Goal: Use online tool/utility: Utilize a website feature to perform a specific function

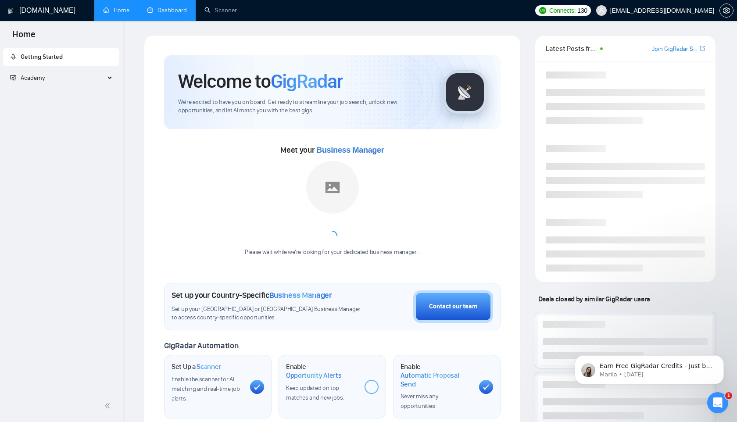
click at [167, 14] on link "Dashboard" at bounding box center [167, 10] width 40 height 7
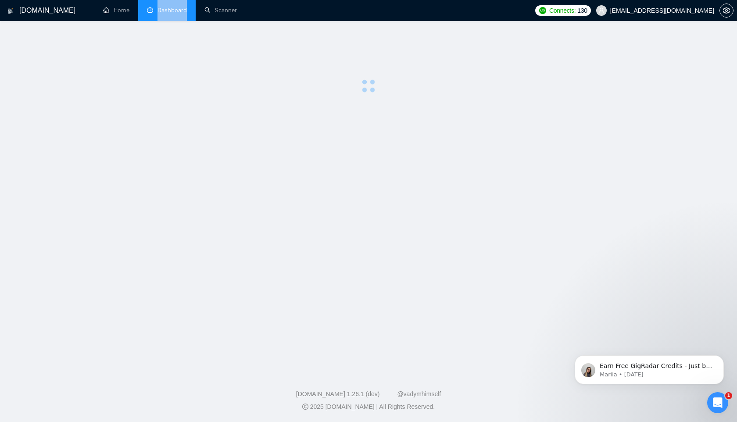
click at [167, 17] on li "Dashboard" at bounding box center [166, 10] width 57 height 21
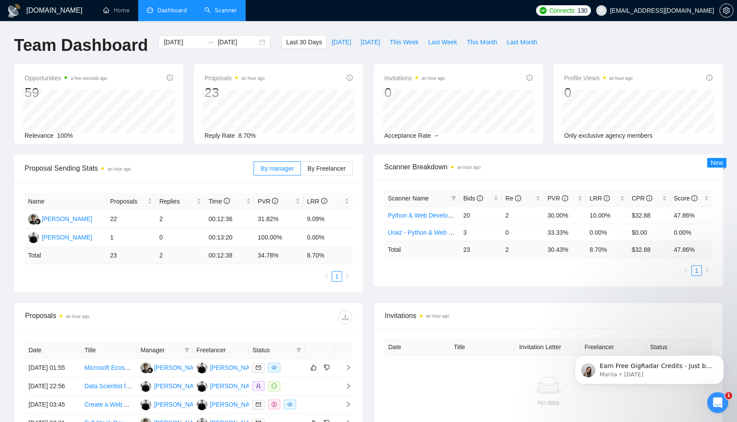
click at [218, 9] on link "Scanner" at bounding box center [220, 10] width 32 height 7
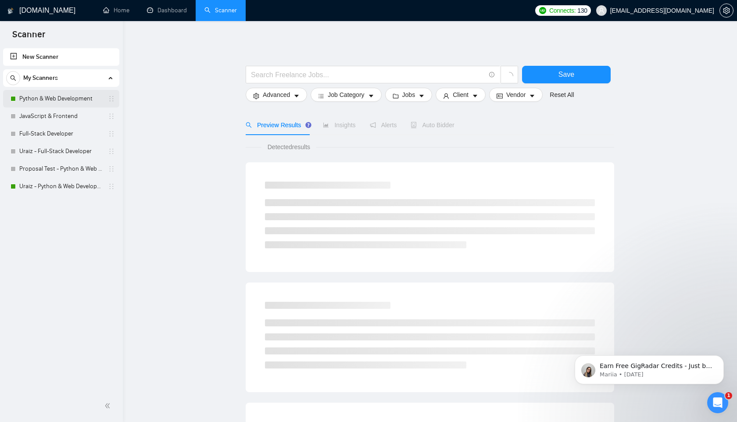
click at [72, 94] on link "Python & Web Development" at bounding box center [60, 99] width 83 height 18
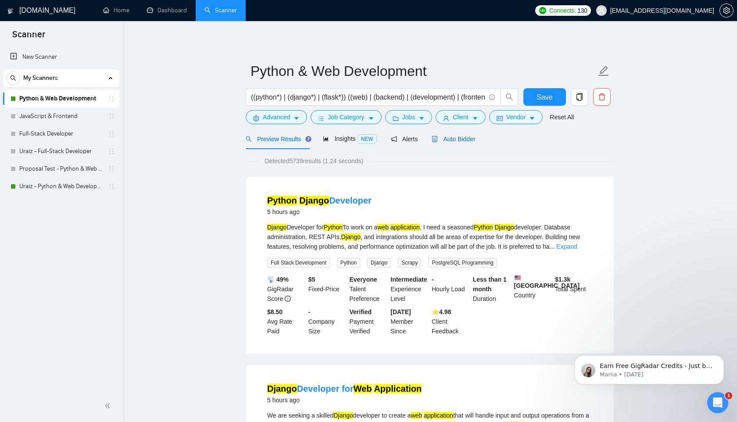
click at [452, 140] on span "Auto Bidder" at bounding box center [453, 139] width 43 height 7
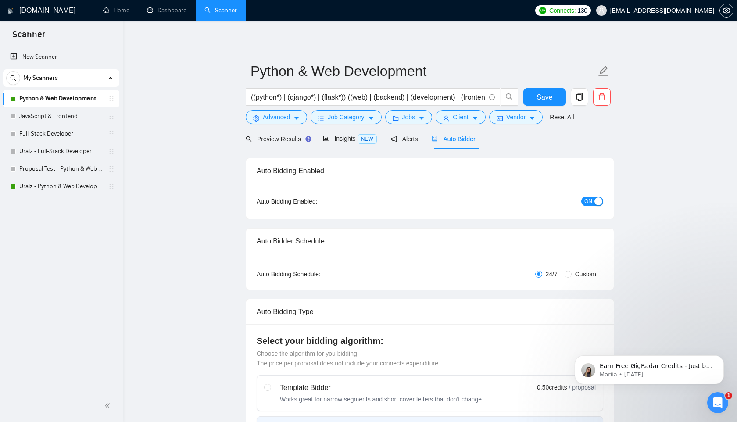
radio input "false"
radio input "true"
checkbox input "true"
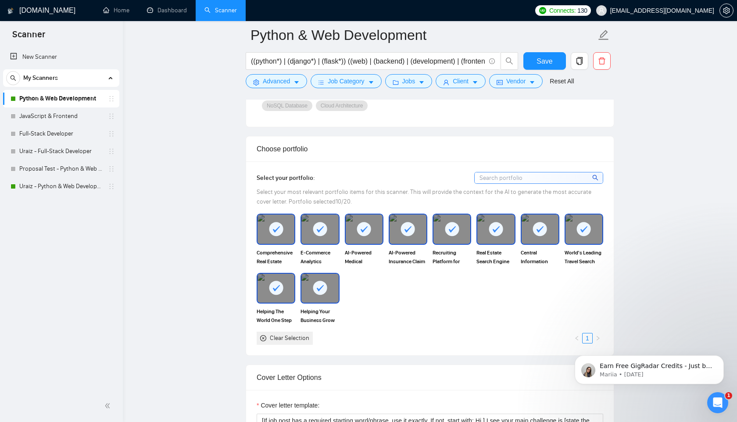
scroll to position [887, 0]
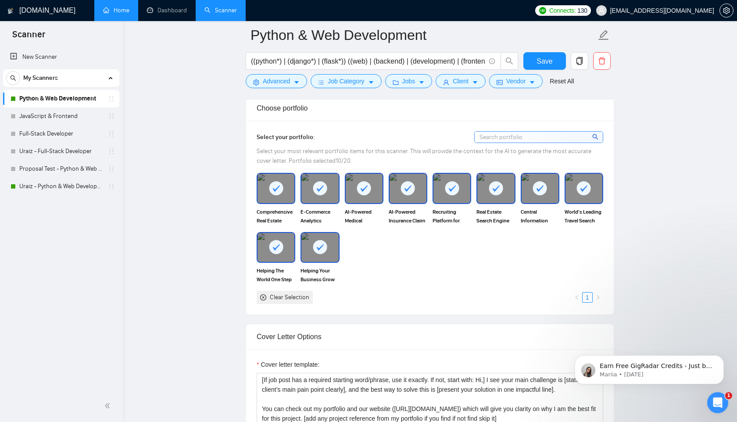
click at [112, 7] on link "Home" at bounding box center [116, 10] width 26 height 7
